Goal: Information Seeking & Learning: Check status

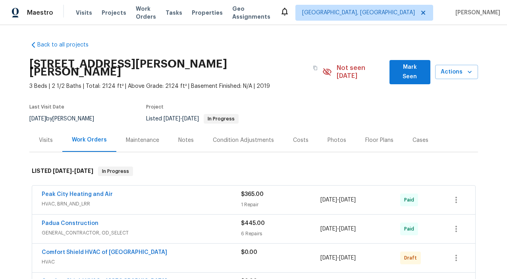
click at [52, 136] on div "Visits" at bounding box center [46, 140] width 14 height 8
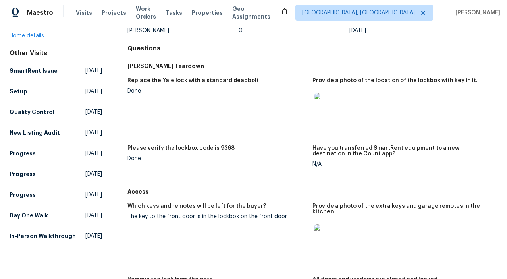
scroll to position [67, 0]
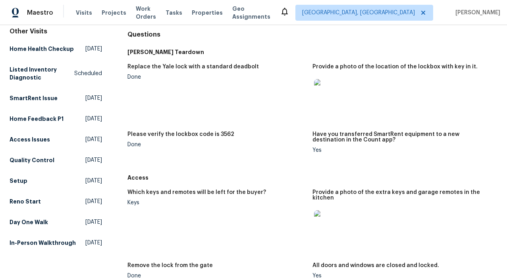
scroll to position [77, 0]
drag, startPoint x: 216, startPoint y: 132, endPoint x: 235, endPoint y: 133, distance: 18.7
click at [235, 132] on div "Please verify the lockbox code is 3562" at bounding box center [217, 136] width 179 height 10
copy h5 "3562"
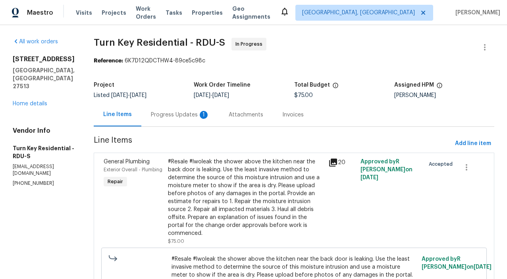
click at [208, 115] on div "1" at bounding box center [204, 115] width 8 height 8
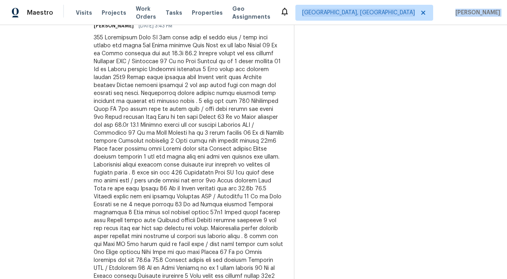
scroll to position [784, 0]
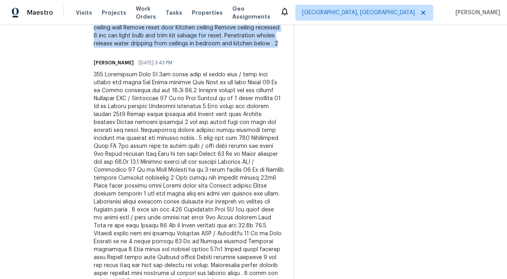
drag, startPoint x: 113, startPoint y: 135, endPoint x: 262, endPoint y: 58, distance: 167.9
click at [262, 58] on div "Trade Partner Updates [PERSON_NAME] [DATE] 10:26 AM Response Requested Home own…" at bounding box center [189, 51] width 191 height 1130
copy div "Two Leaks found Need to repair Condensate line 3rd floor Ir handler No Glue on …"
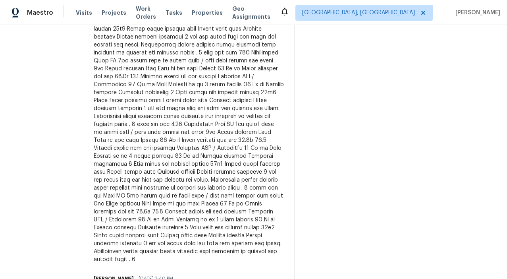
scroll to position [870, 0]
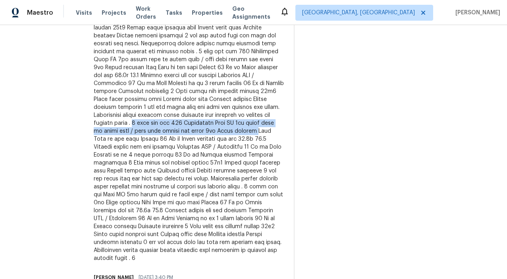
drag, startPoint x: 218, startPoint y: 131, endPoint x: 191, endPoint y: 146, distance: 30.8
click at [191, 146] on div at bounding box center [189, 123] width 191 height 278
copy div "2 fans dry out 113 Crosswinds Cary NC 3rd floor walk up bonus room / full bath …"
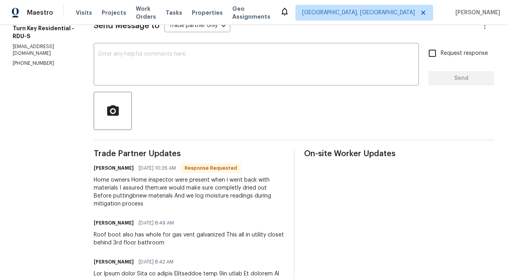
scroll to position [0, 0]
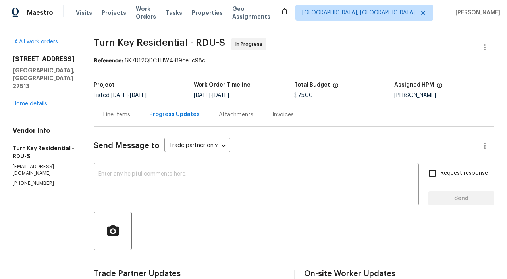
click at [394, 57] on div "Reference: 6K7D12QDCTHW4-89ce5c98c" at bounding box center [294, 61] width 401 height 8
click at [251, 116] on div "Attachments" at bounding box center [236, 115] width 35 height 8
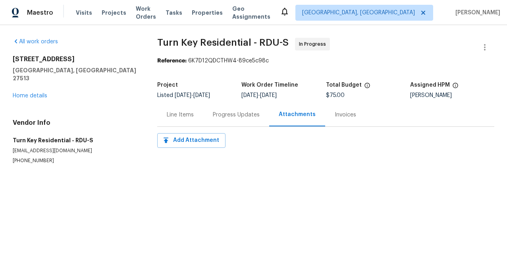
click at [191, 112] on div "Line Items" at bounding box center [180, 115] width 27 height 8
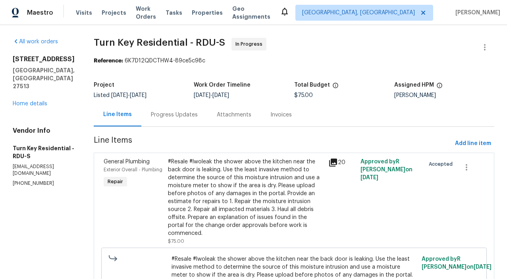
click at [346, 162] on div "20" at bounding box center [342, 163] width 27 height 10
click at [337, 163] on icon at bounding box center [333, 162] width 8 height 8
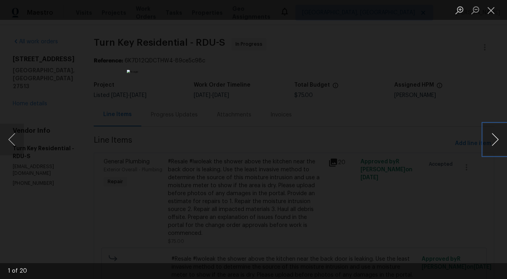
click at [491, 141] on button "Next image" at bounding box center [495, 140] width 24 height 32
click at [490, 143] on button "Next image" at bounding box center [495, 140] width 24 height 32
click at [489, 143] on button "Next image" at bounding box center [495, 140] width 24 height 32
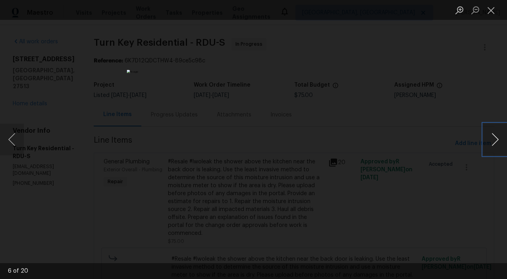
click at [489, 143] on button "Next image" at bounding box center [495, 140] width 24 height 32
click at [491, 143] on button "Next image" at bounding box center [495, 140] width 24 height 32
click at [225, 189] on img "Lightbox" at bounding box center [253, 139] width 253 height 139
click at [13, 135] on button "Previous image" at bounding box center [12, 140] width 24 height 32
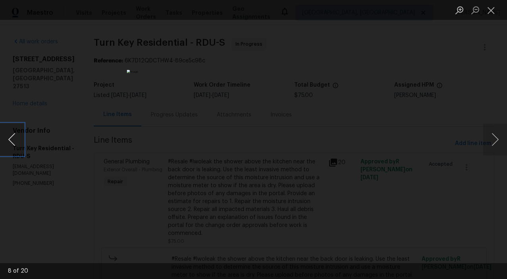
click at [13, 135] on button "Previous image" at bounding box center [12, 140] width 24 height 32
click at [14, 145] on button "Previous image" at bounding box center [12, 140] width 24 height 32
click at [17, 146] on button "Previous image" at bounding box center [12, 140] width 24 height 32
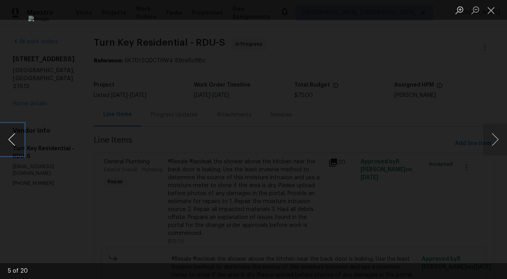
click at [17, 146] on button "Previous image" at bounding box center [12, 140] width 24 height 32
click at [494, 139] on button "Next image" at bounding box center [495, 140] width 24 height 32
click at [495, 138] on button "Next image" at bounding box center [495, 140] width 24 height 32
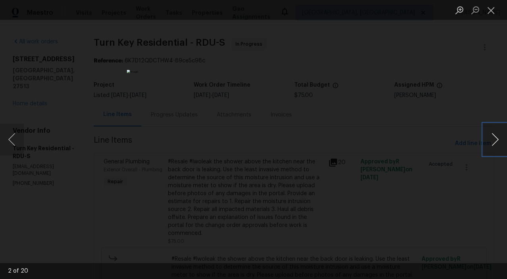
click at [495, 138] on button "Next image" at bounding box center [495, 140] width 24 height 32
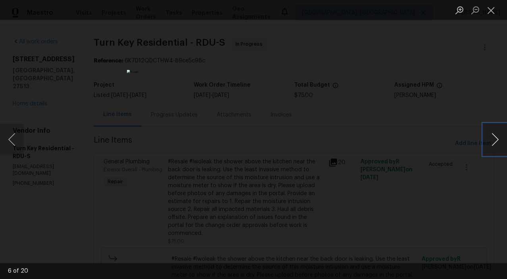
click at [495, 138] on button "Next image" at bounding box center [495, 140] width 24 height 32
click at [495, 152] on button "Next image" at bounding box center [495, 140] width 24 height 32
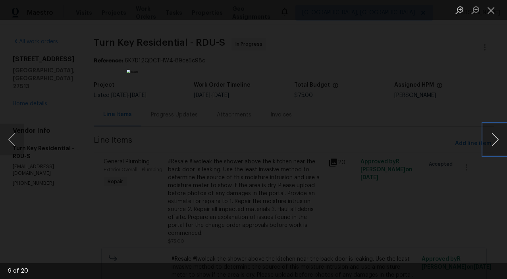
click at [495, 152] on button "Next image" at bounding box center [495, 140] width 24 height 32
click at [493, 142] on button "Next image" at bounding box center [495, 140] width 24 height 32
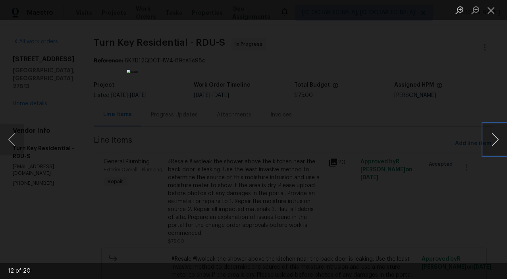
click at [487, 147] on button "Next image" at bounding box center [495, 140] width 24 height 32
click at [491, 147] on button "Next image" at bounding box center [495, 140] width 24 height 32
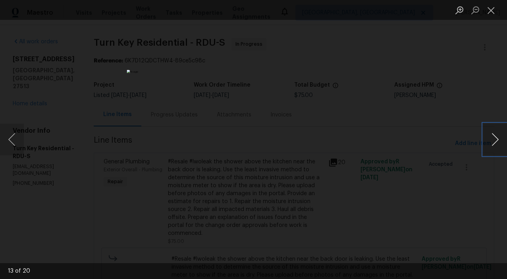
click at [491, 147] on button "Next image" at bounding box center [495, 140] width 24 height 32
click at [489, 150] on button "Next image" at bounding box center [495, 140] width 24 height 32
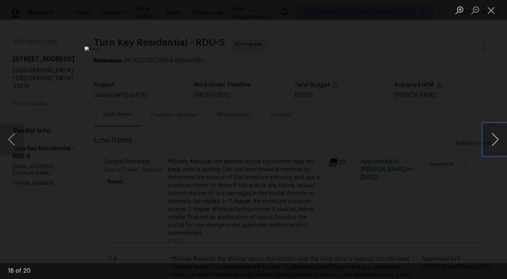
click at [489, 150] on button "Next image" at bounding box center [495, 140] width 24 height 32
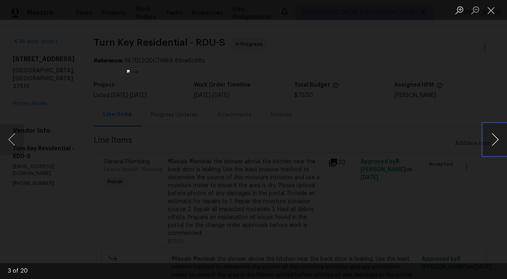
click at [489, 150] on button "Next image" at bounding box center [495, 140] width 24 height 32
click at [430, 198] on div "Lightbox" at bounding box center [253, 139] width 507 height 279
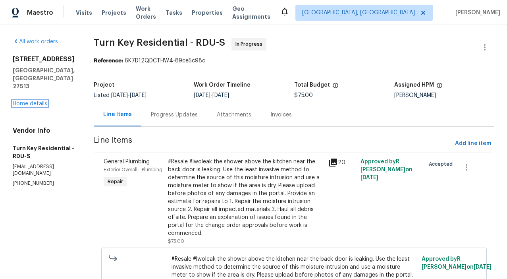
click at [25, 101] on link "Home details" at bounding box center [30, 104] width 35 height 6
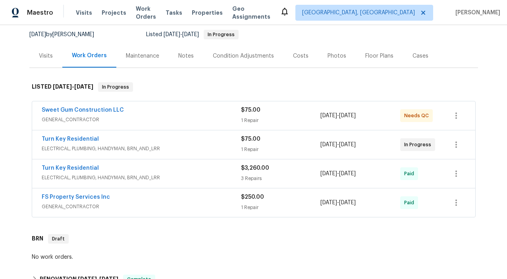
scroll to position [76, 0]
click at [84, 139] on link "Turn Key Residential" at bounding box center [70, 140] width 57 height 6
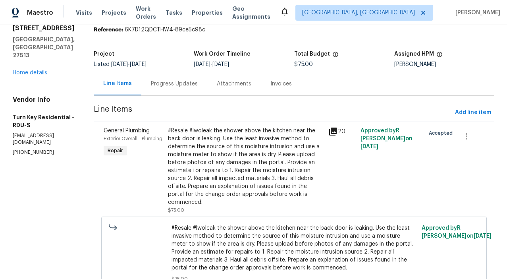
scroll to position [3, 0]
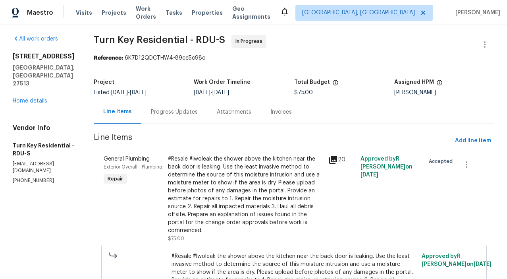
click at [198, 114] on div "Progress Updates" at bounding box center [174, 112] width 47 height 8
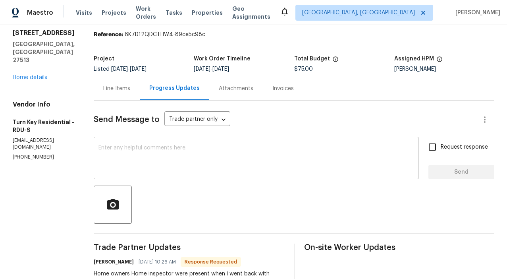
scroll to position [4, 0]
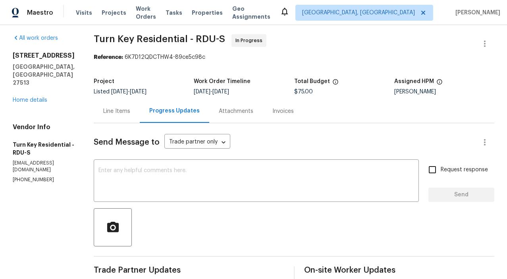
click at [253, 114] on div "Attachments" at bounding box center [236, 111] width 35 height 8
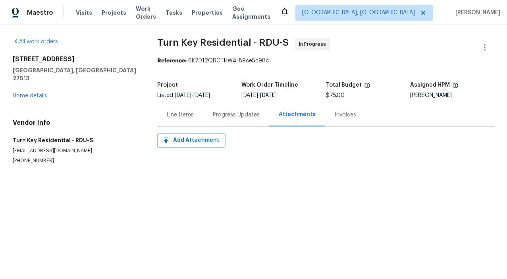
click at [342, 115] on div "Invoices" at bounding box center [345, 115] width 21 height 8
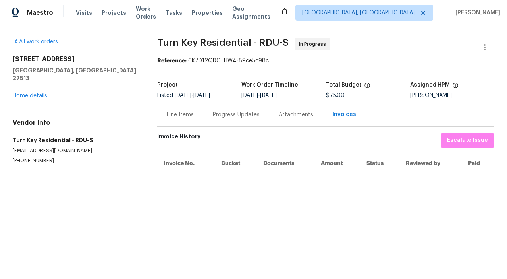
click at [181, 110] on div "Line Items" at bounding box center [180, 114] width 46 height 23
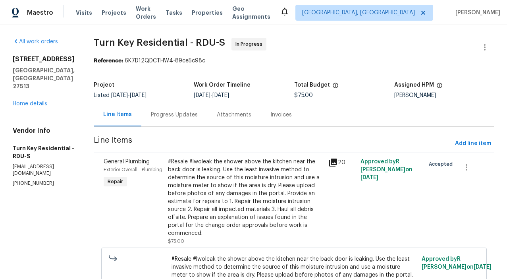
click at [176, 116] on div "Progress Updates" at bounding box center [174, 115] width 47 height 8
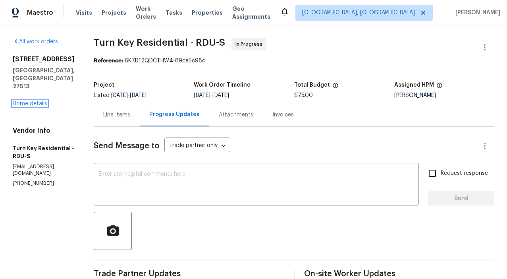
click at [29, 101] on link "Home details" at bounding box center [30, 104] width 35 height 6
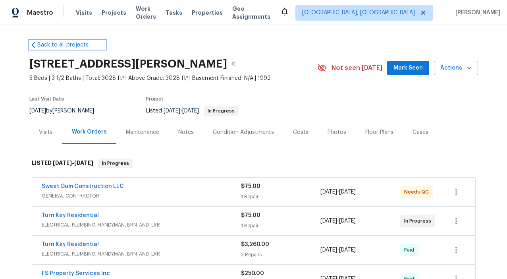
click at [44, 43] on link "Back to all projects" at bounding box center [67, 45] width 76 height 8
